Goal: Information Seeking & Learning: Learn about a topic

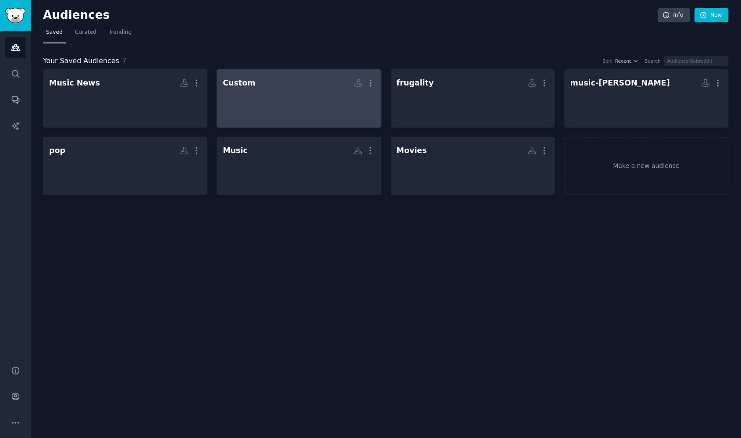
click at [361, 105] on div at bounding box center [299, 106] width 152 height 31
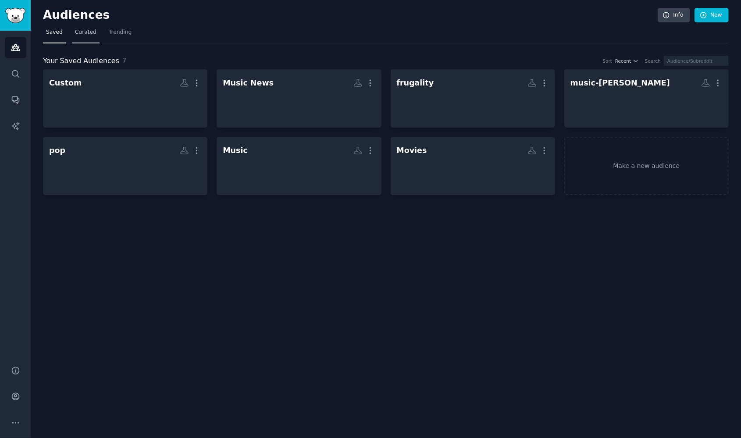
click at [88, 31] on span "Curated" at bounding box center [85, 33] width 21 height 8
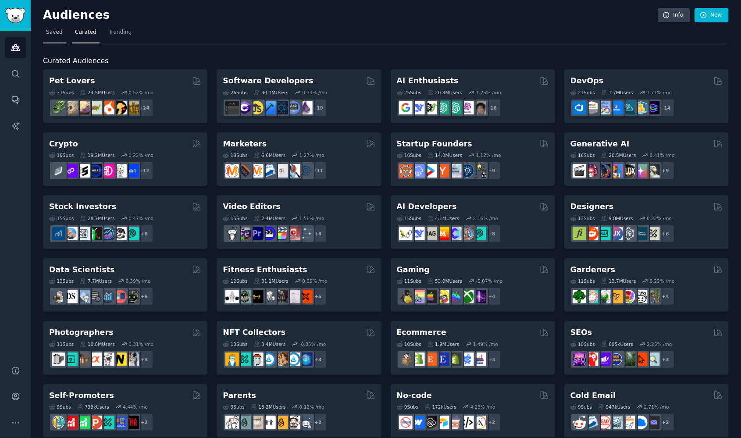
click at [52, 32] on span "Saved" at bounding box center [54, 33] width 17 height 8
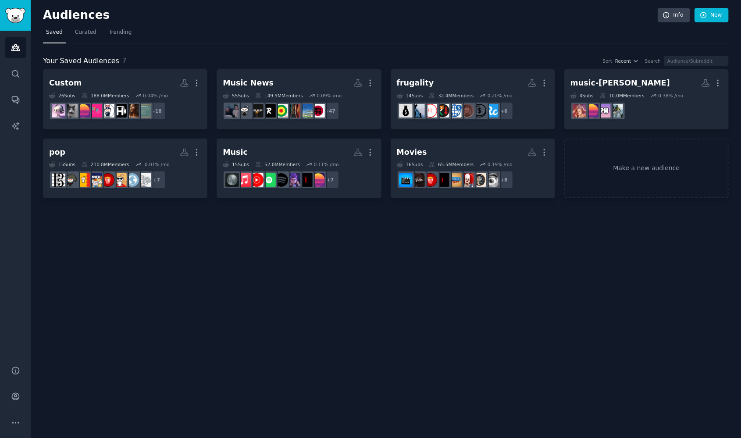
click at [13, 55] on link "Audiences" at bounding box center [15, 47] width 21 height 21
click at [12, 80] on link "Search" at bounding box center [15, 73] width 21 height 21
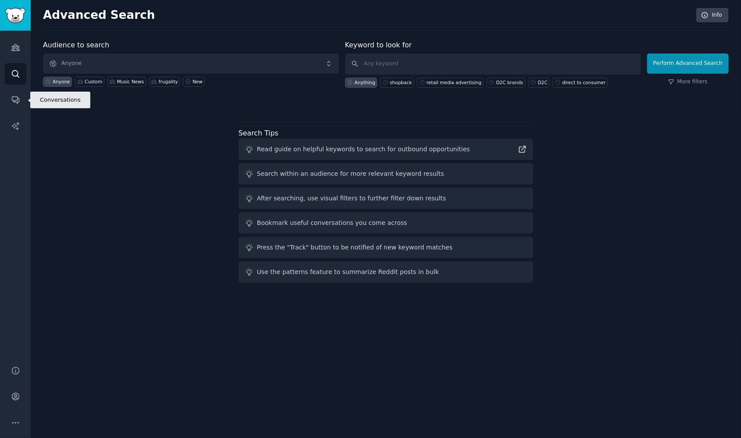
click at [18, 96] on icon "Sidebar" at bounding box center [15, 99] width 9 height 9
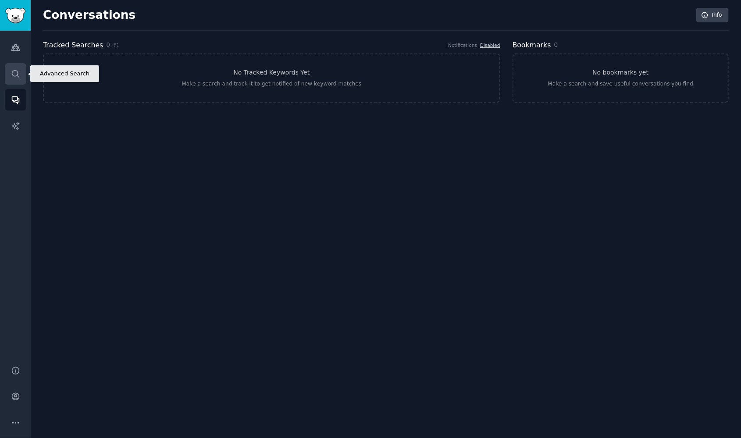
click at [21, 78] on link "Search" at bounding box center [15, 73] width 21 height 21
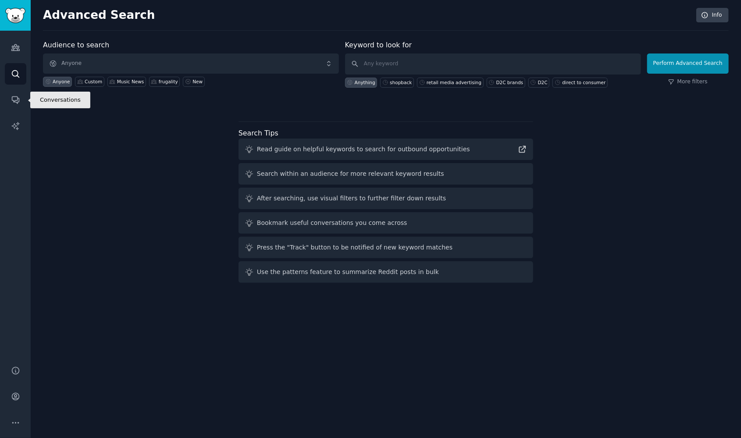
click at [11, 114] on div "Audiences Search Conversations AI Reports" at bounding box center [15, 193] width 31 height 325
click at [18, 120] on link "AI Reports" at bounding box center [15, 125] width 21 height 21
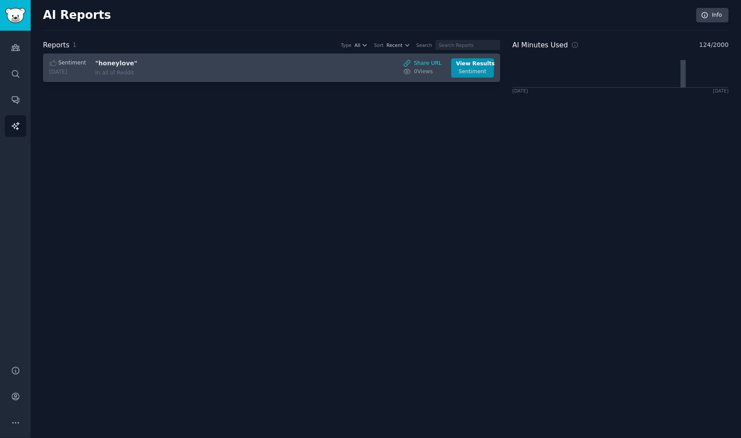
click at [197, 65] on h3 ""honeylove"" at bounding box center [168, 63] width 147 height 9
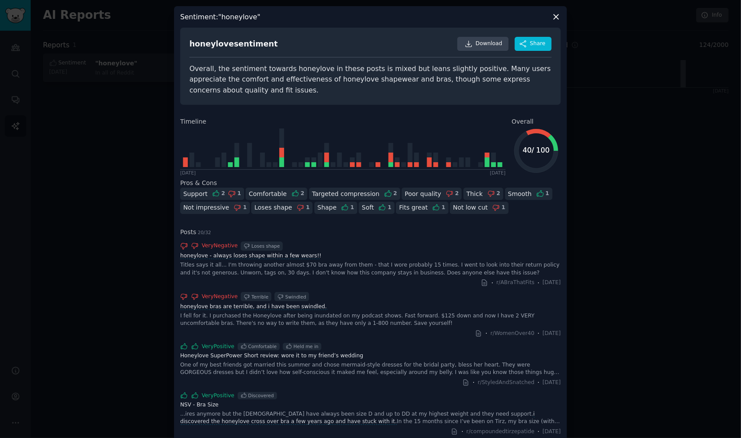
scroll to position [4, 0]
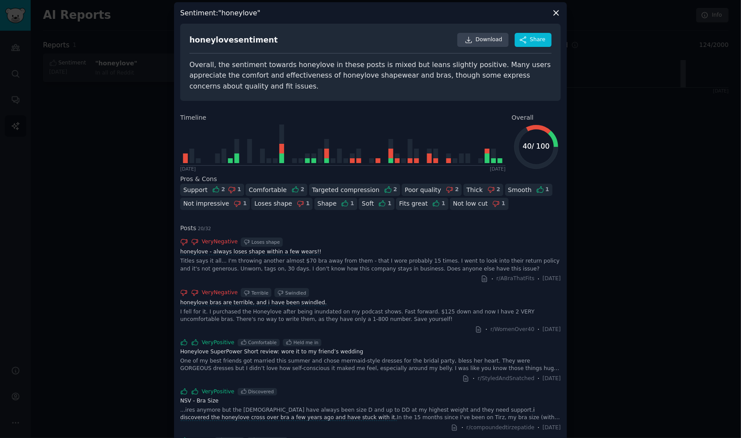
click at [696, 225] on div at bounding box center [370, 219] width 741 height 438
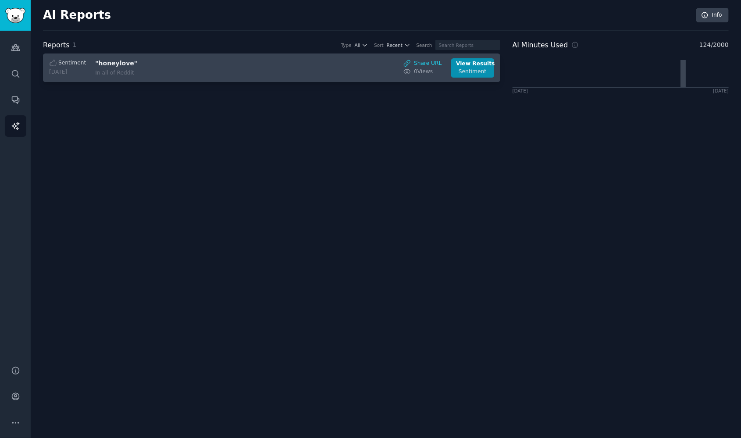
click at [342, 67] on div "Sentiment [DATE] "honeylove" In all of Reddit Share URL 0 View s View Results S…" at bounding box center [272, 67] width 448 height 19
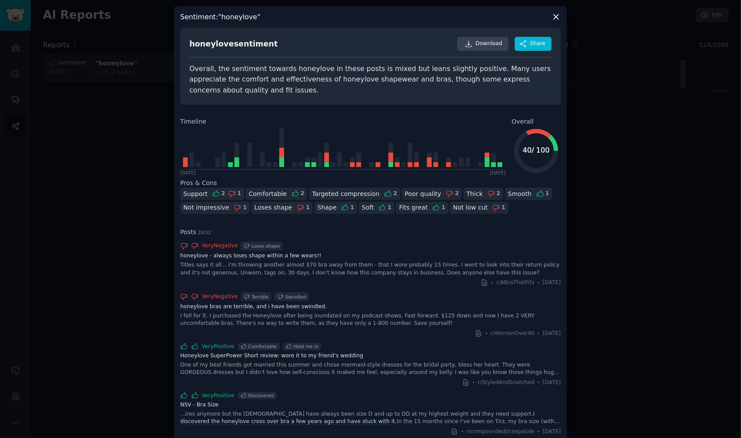
scroll to position [168, 0]
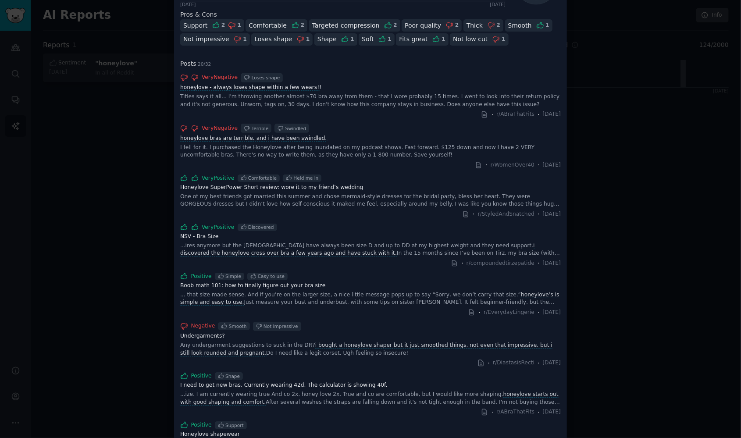
click at [384, 104] on div "Titles says it all... I'm throwing another almost $70 bra away from them - that…" at bounding box center [370, 100] width 381 height 15
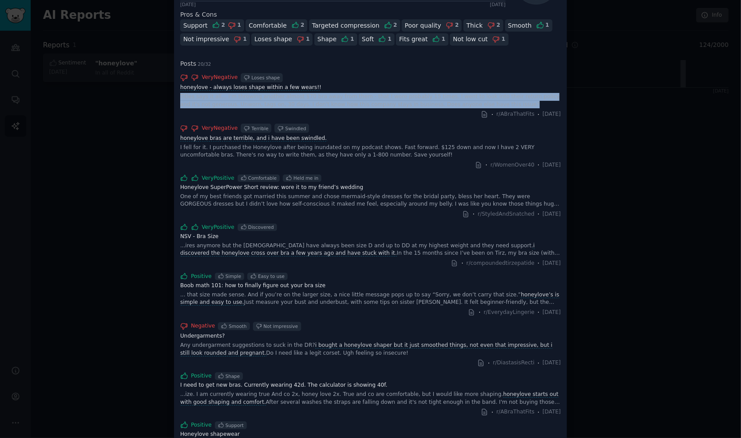
click at [384, 104] on div "Titles says it all... I'm throwing another almost $70 bra away from them - that…" at bounding box center [370, 100] width 381 height 15
click at [384, 103] on div "Titles says it all... I'm throwing another almost $70 bra away from them - that…" at bounding box center [370, 100] width 381 height 15
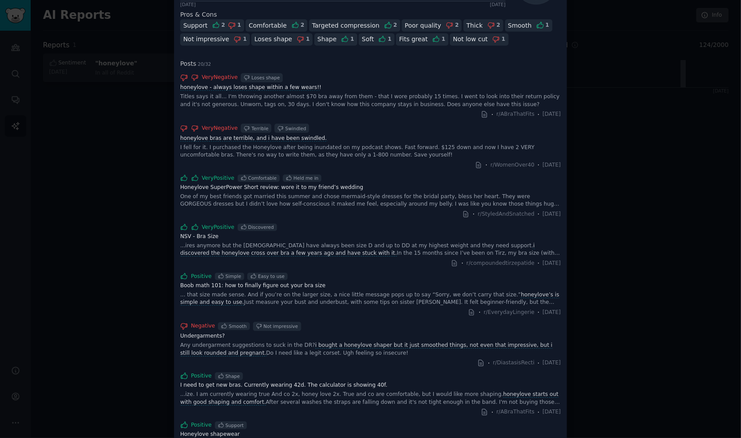
click at [339, 99] on div "Titles says it all... I'm throwing another almost $70 bra away from them - that…" at bounding box center [370, 100] width 381 height 15
click at [238, 86] on span "honeylove - always loses shape within a few wears!" at bounding box center [249, 87] width 141 height 7
click at [25, 115] on div at bounding box center [370, 219] width 741 height 438
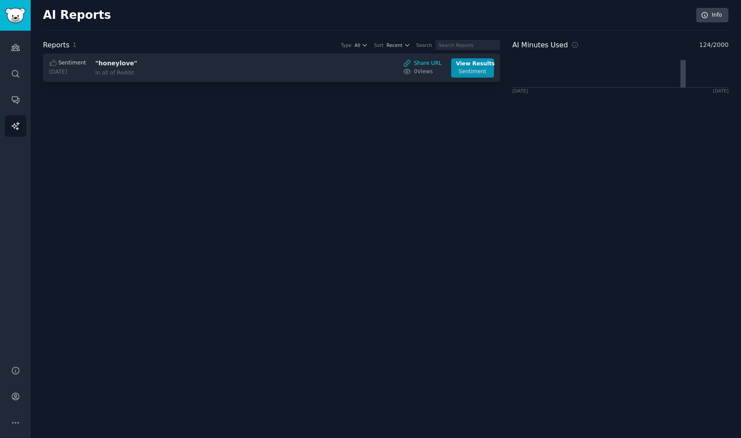
click at [52, 118] on div "AI Reports Info Reports 1 Type All Sort Recent Search Sentiment [DATE] "honeylo…" at bounding box center [386, 219] width 711 height 438
click at [18, 79] on link "Search" at bounding box center [15, 73] width 21 height 21
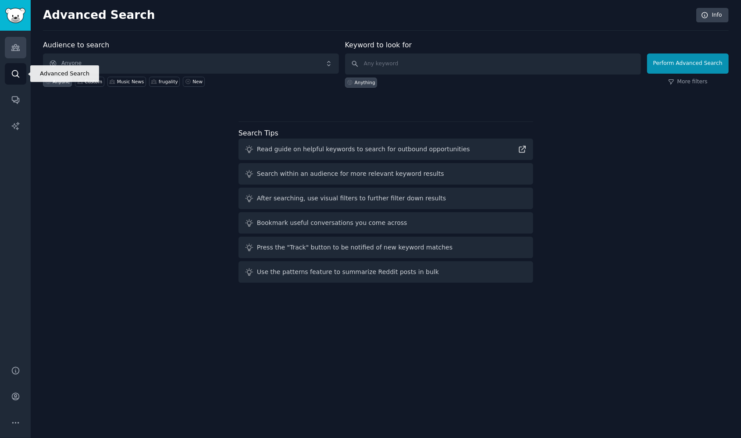
click at [21, 57] on link "Audiences" at bounding box center [15, 47] width 21 height 21
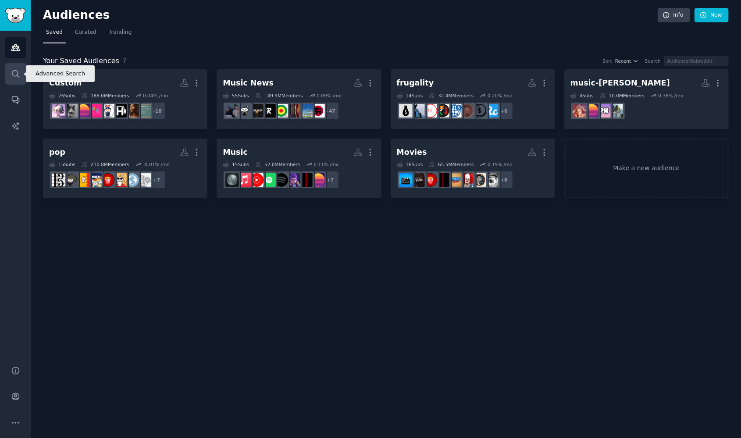
click at [22, 76] on link "Search" at bounding box center [15, 73] width 21 height 21
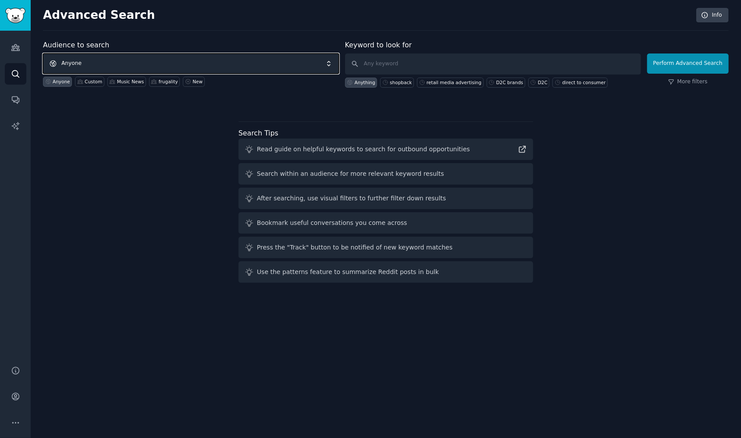
click at [204, 54] on span "Anyone" at bounding box center [191, 64] width 296 height 20
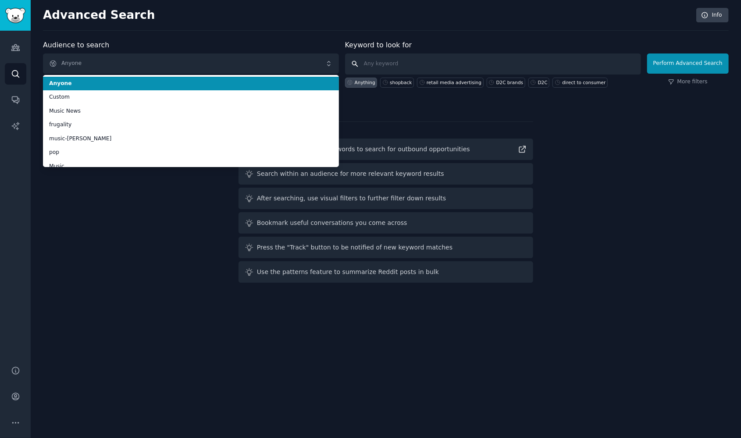
click at [408, 55] on input "text" at bounding box center [493, 64] width 296 height 21
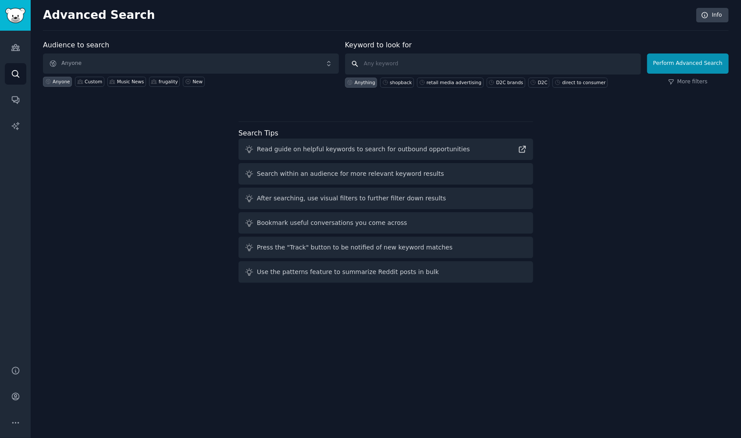
drag, startPoint x: 409, startPoint y: 61, endPoint x: 451, endPoint y: 66, distance: 42.4
click at [409, 61] on input "text" at bounding box center [493, 64] width 296 height 21
click at [434, 83] on div "retail media advertising" at bounding box center [454, 82] width 55 height 6
type input "retail media advertising"
click at [664, 67] on button "Perform Advanced Search" at bounding box center [688, 64] width 82 height 20
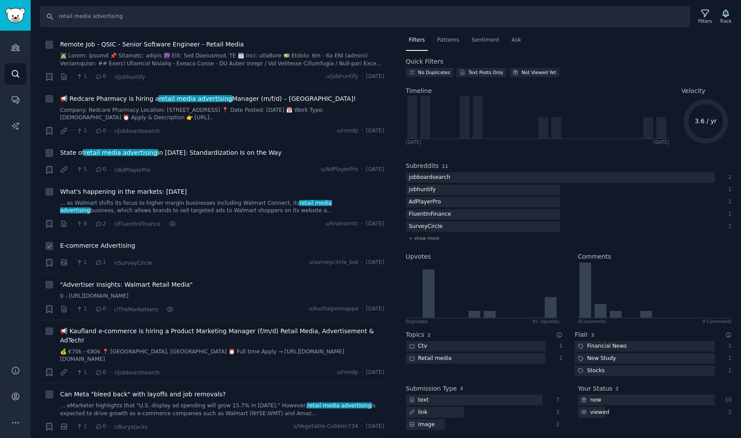
scroll to position [89, 0]
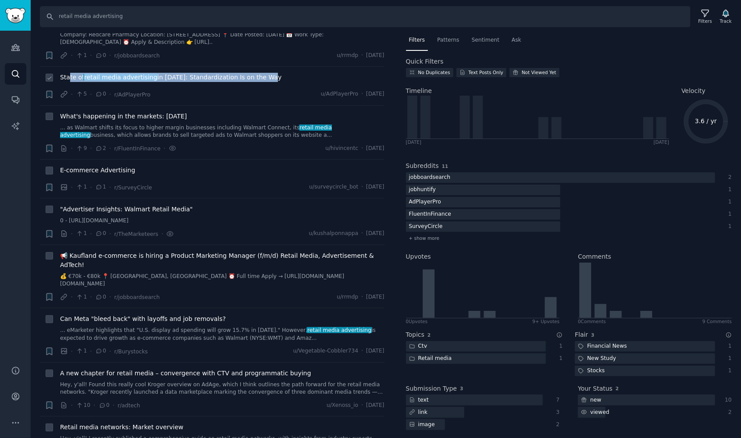
drag, startPoint x: 301, startPoint y: 78, endPoint x: 70, endPoint y: 79, distance: 231.6
click at [70, 79] on div "State of retail media advertising in [DATE]: Standardization Is on the Way" at bounding box center [222, 77] width 325 height 9
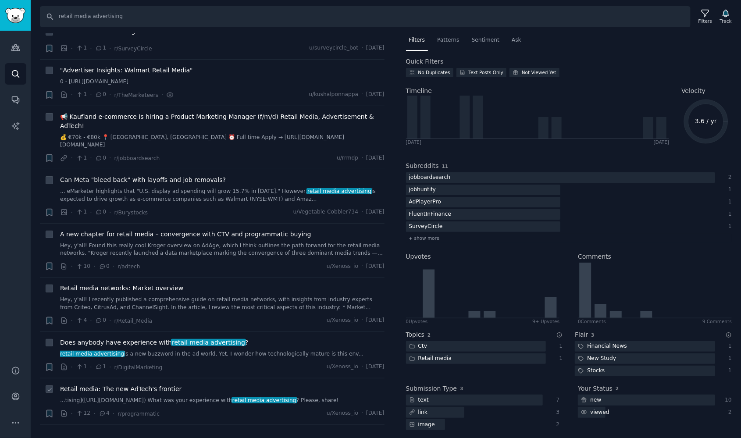
scroll to position [234, 0]
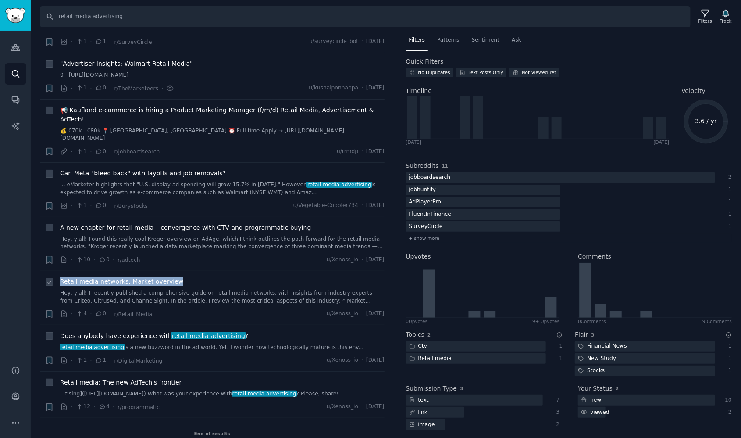
drag, startPoint x: 93, startPoint y: 273, endPoint x: 290, endPoint y: 276, distance: 196.5
click at [290, 277] on div "+ Retail media networks: Market overview Hey, y'all! I recently published a com…" at bounding box center [215, 298] width 340 height 42
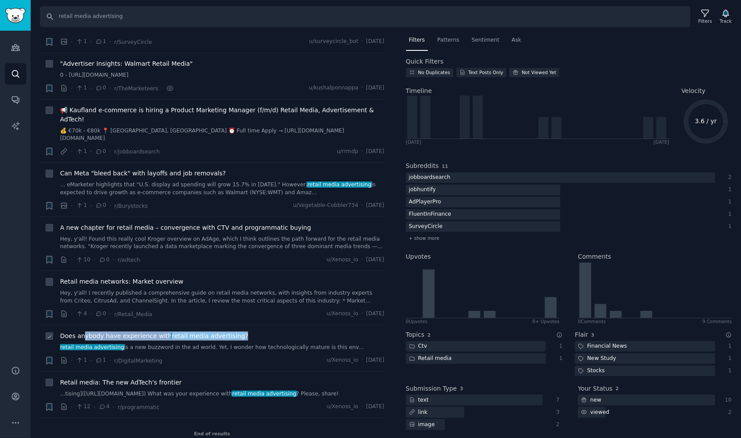
drag, startPoint x: 256, startPoint y: 326, endPoint x: 83, endPoint y: 324, distance: 173.3
click at [83, 332] on div "Does anybody have experience with retail media advertising ?" at bounding box center [222, 336] width 325 height 9
click at [213, 427] on div "End of results" at bounding box center [212, 433] width 345 height 31
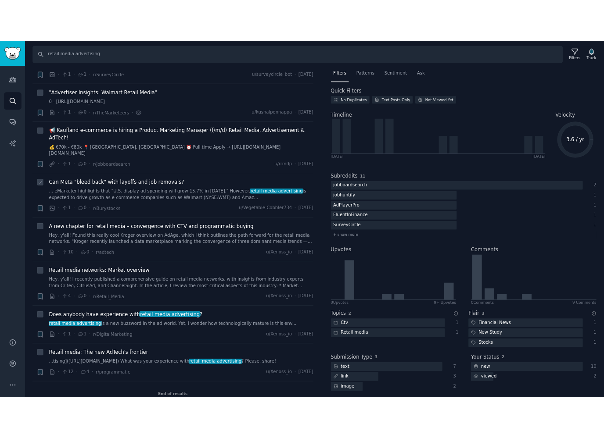
scroll to position [0, 0]
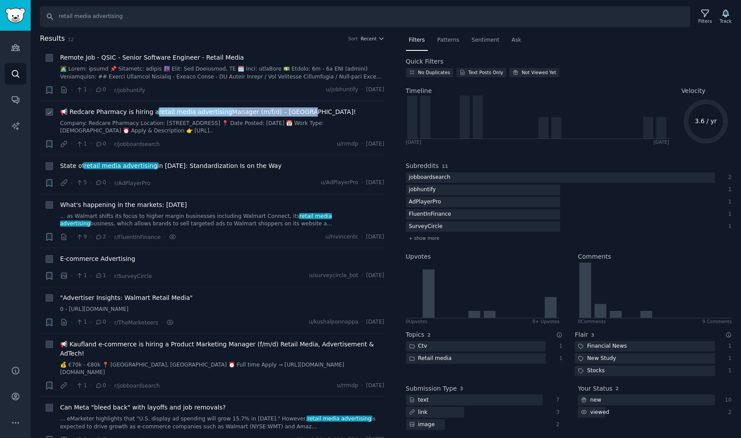
drag, startPoint x: 311, startPoint y: 115, endPoint x: 155, endPoint y: 112, distance: 156.2
click at [155, 112] on div "📢 Redcare Pharmacy is hiring a retail media advertising Manager (m/f/d) – [GEOG…" at bounding box center [222, 111] width 325 height 9
copy span "retail media advertising Manager (m/f/d) – [GEOGRAPHIC_DATA]!"
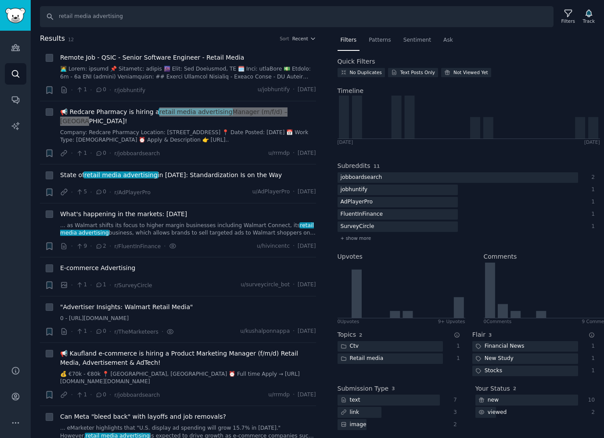
scroll to position [259, 0]
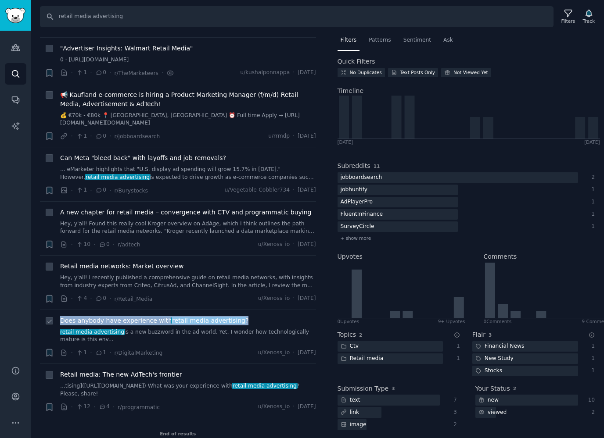
drag, startPoint x: 272, startPoint y: 304, endPoint x: 265, endPoint y: 307, distance: 7.1
click at [265, 310] on li "+ Does anybody have experience with retail media advertising ? retail media adv…" at bounding box center [178, 337] width 276 height 54
copy span "Does anybody have experience with retail media advertising ?"
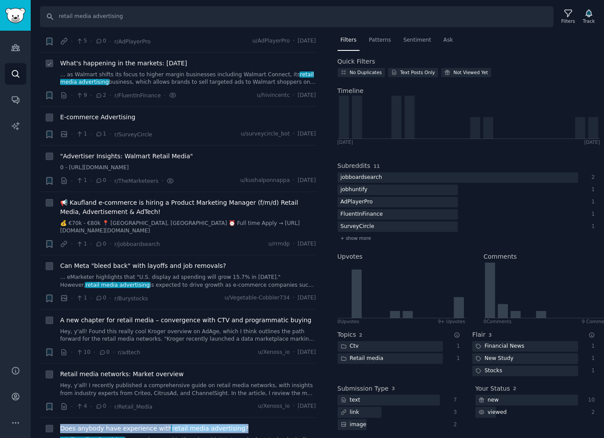
scroll to position [0, 0]
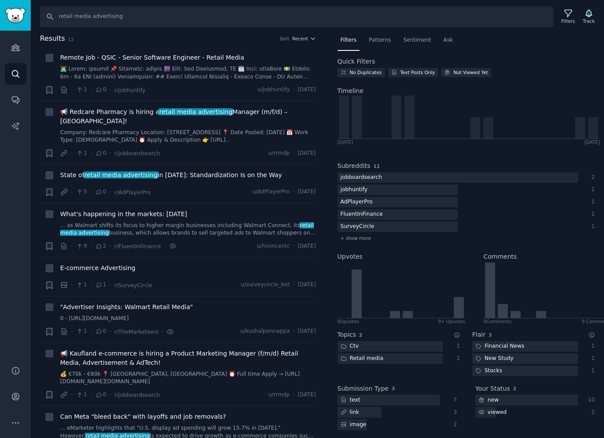
click at [53, 34] on span "Results" at bounding box center [52, 38] width 25 height 11
click at [294, 33] on h2 "Results 12 Sort Recent" at bounding box center [178, 38] width 276 height 11
click at [295, 36] on span "Recent" at bounding box center [300, 39] width 16 height 6
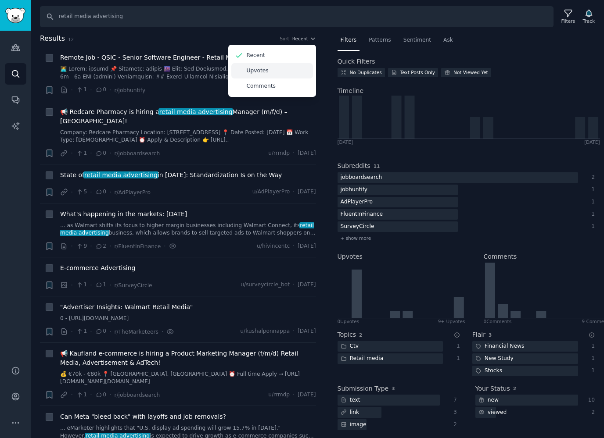
click at [261, 74] on p "Upvotes" at bounding box center [258, 71] width 22 height 8
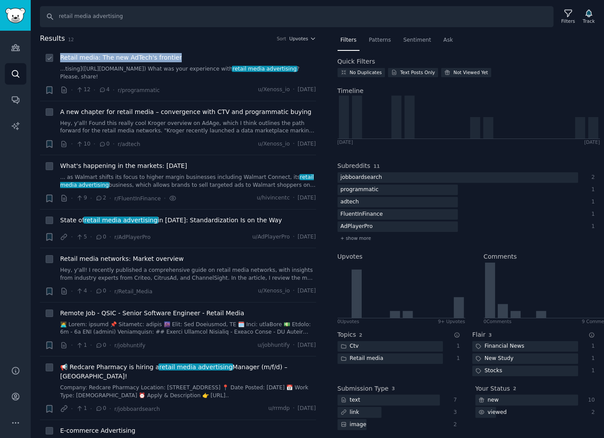
drag, startPoint x: 190, startPoint y: 56, endPoint x: 43, endPoint y: 60, distance: 147.0
click at [43, 60] on li "+ Retail media: The new AdTech's frontier ...tising]([URL][DOMAIN_NAME]) What w…" at bounding box center [178, 74] width 276 height 54
copy div "+ Retail media: The new AdTech's frontier"
click at [171, 45] on div "Results 12 Sort Upvotes" at bounding box center [178, 40] width 276 height 14
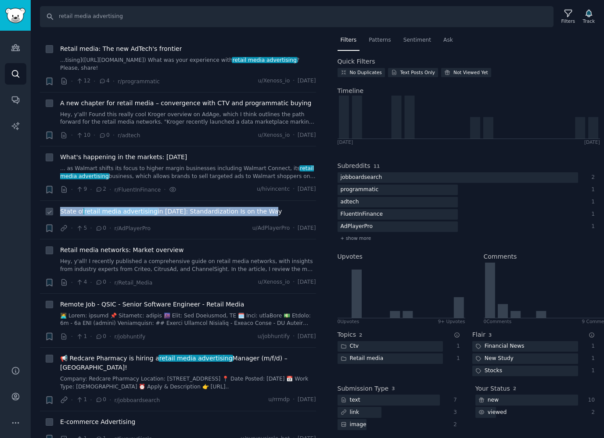
drag, startPoint x: 279, startPoint y: 210, endPoint x: 56, endPoint y: 210, distance: 222.8
click at [56, 210] on div "Reddit link submission + State of retail media advertising in [DATE]: Standardi…" at bounding box center [180, 220] width 271 height 26
copy div "+ State of retail media advertising in [DATE]: Standardization Is on the Way"
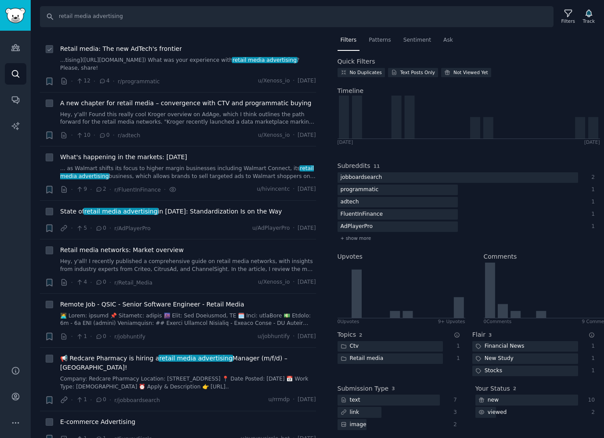
click at [255, 38] on li "+ Retail media: The new AdTech's frontier ...tising]([URL][DOMAIN_NAME]) What w…" at bounding box center [178, 65] width 276 height 54
click at [148, 43] on li "+ Retail media: The new AdTech's frontier ...tising]([URL][DOMAIN_NAME]) What w…" at bounding box center [178, 65] width 276 height 54
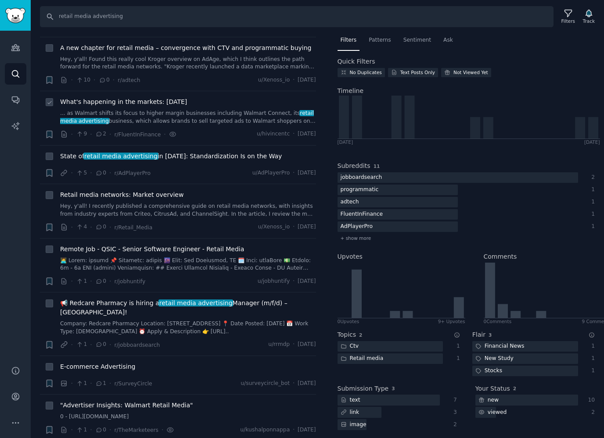
scroll to position [0, 0]
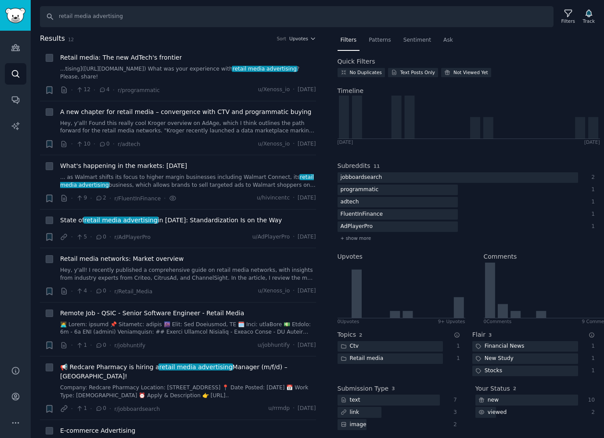
drag, startPoint x: 117, startPoint y: 4, endPoint x: 118, endPoint y: 11, distance: 7.6
click at [117, 7] on div "Search retail media advertising Filters Track" at bounding box center [317, 13] width 573 height 27
click at [118, 12] on input "retail media advertising" at bounding box center [296, 16] width 513 height 21
